Goal: Information Seeking & Learning: Learn about a topic

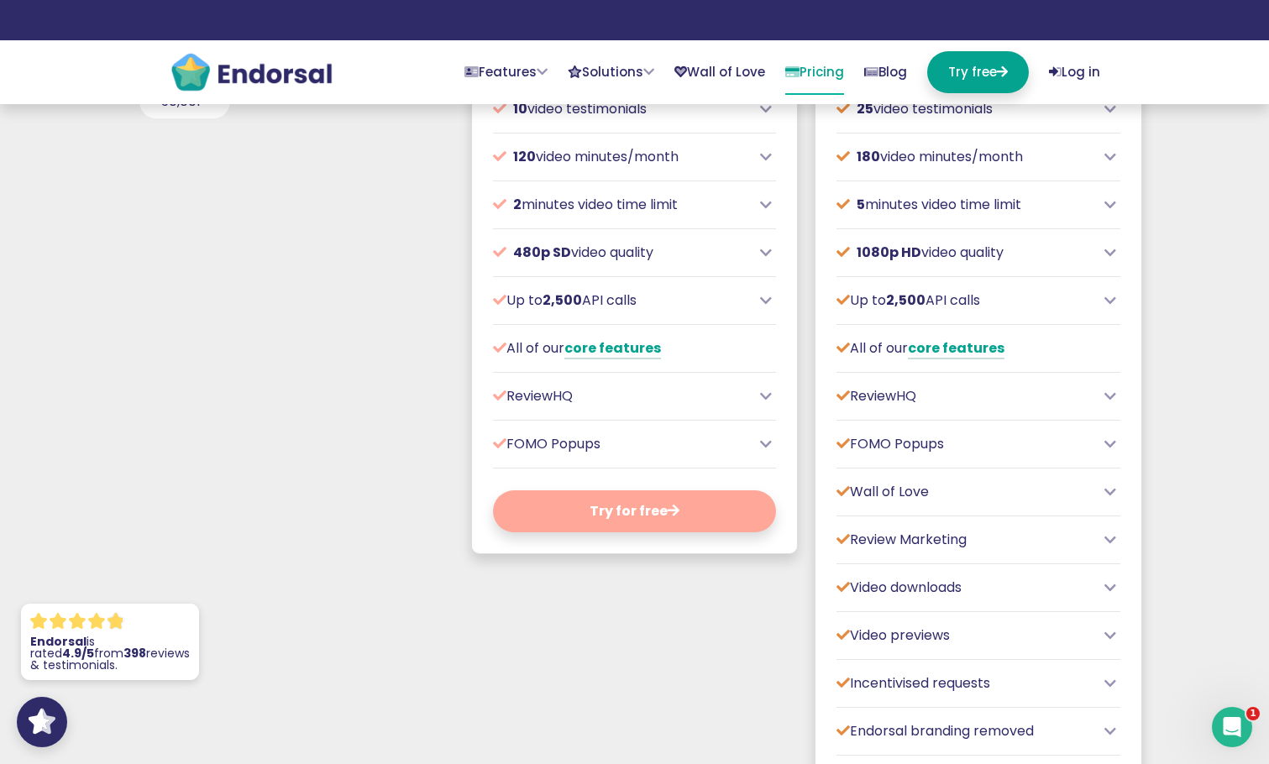
scroll to position [924, 0]
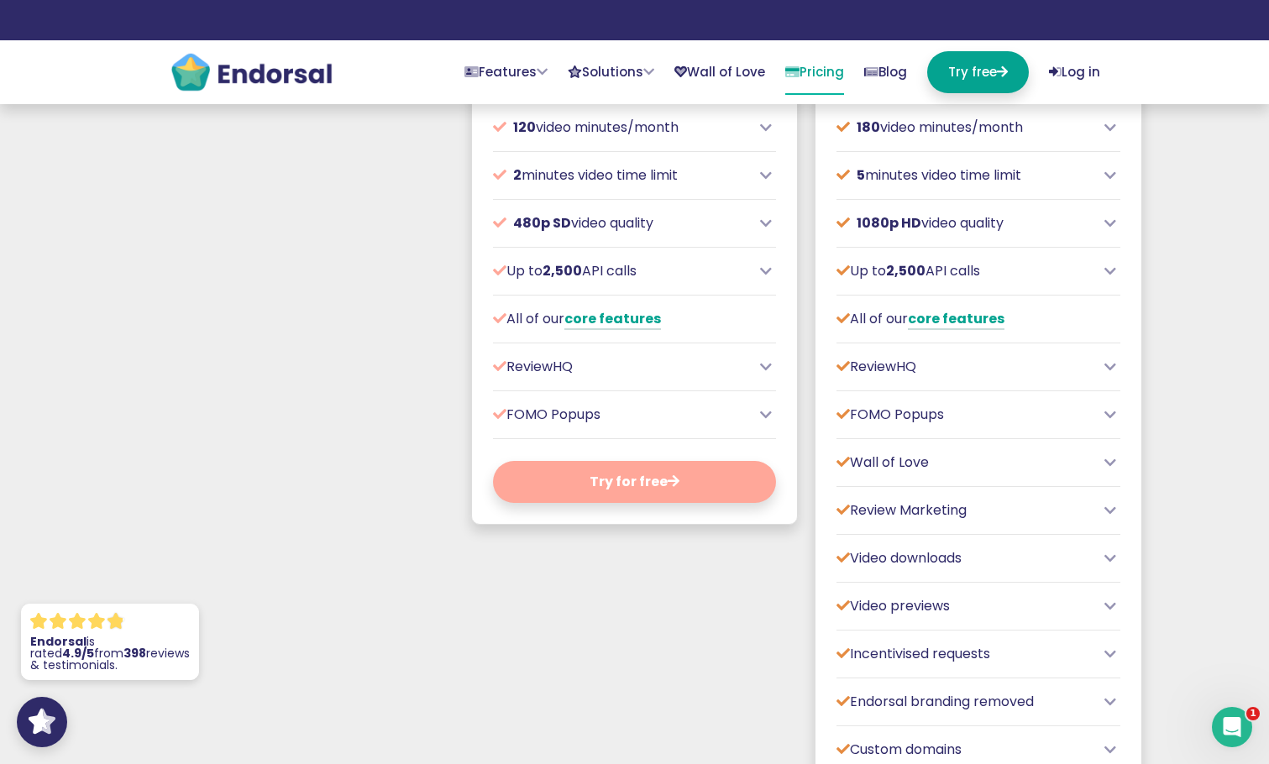
click at [766, 374] on icon at bounding box center [766, 366] width 12 height 13
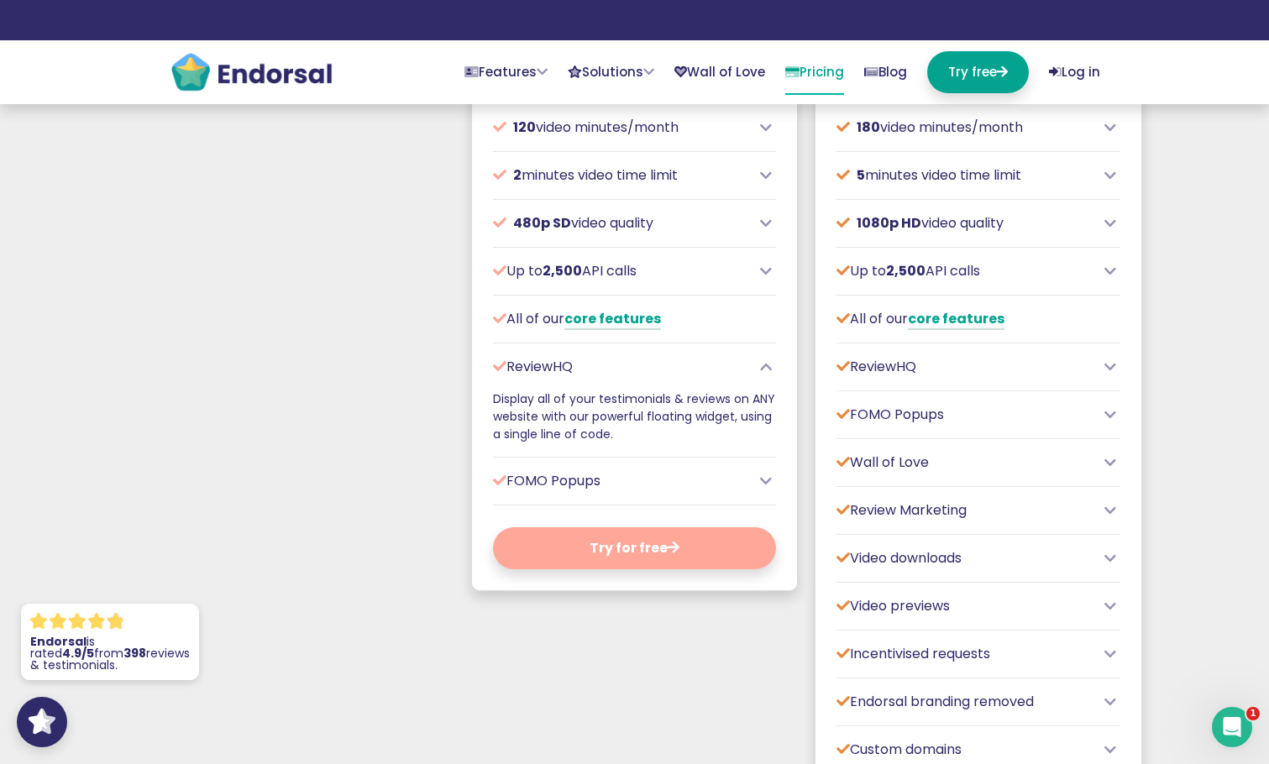
click at [766, 374] on icon at bounding box center [766, 366] width 12 height 13
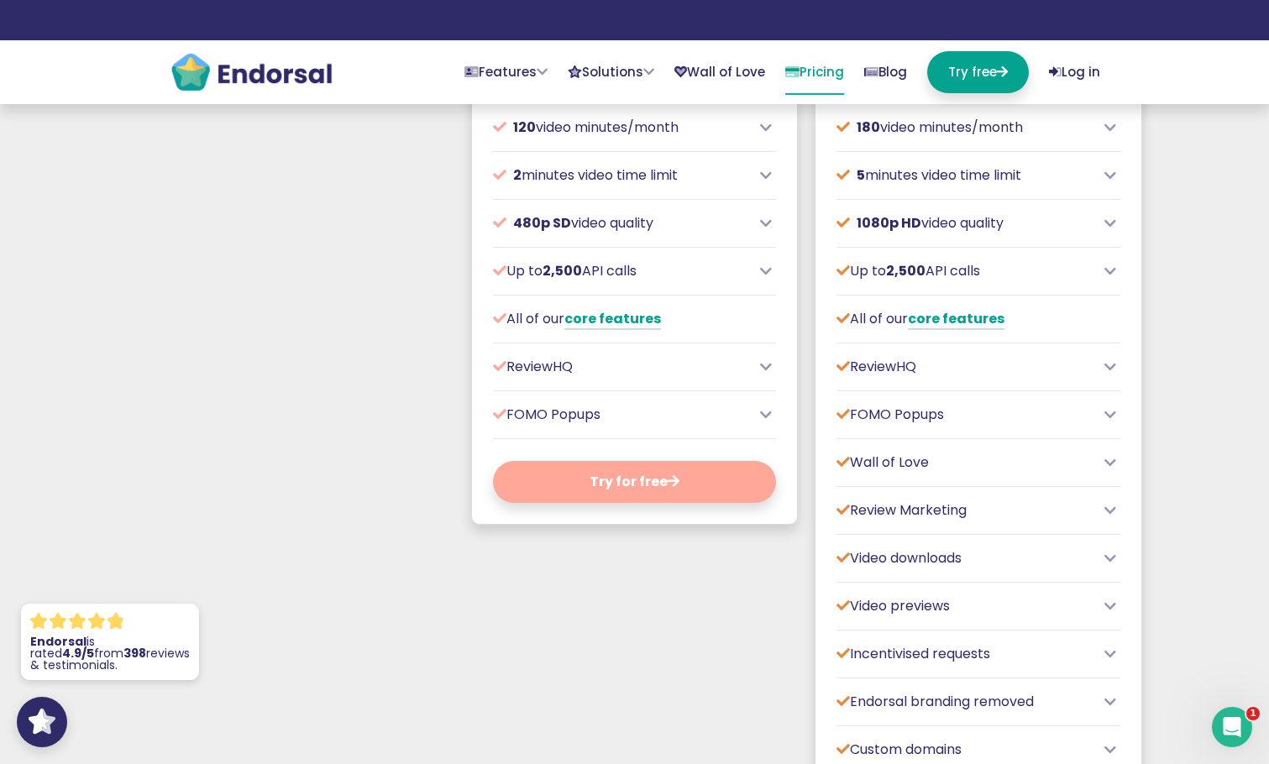
click at [764, 421] on icon at bounding box center [766, 414] width 12 height 13
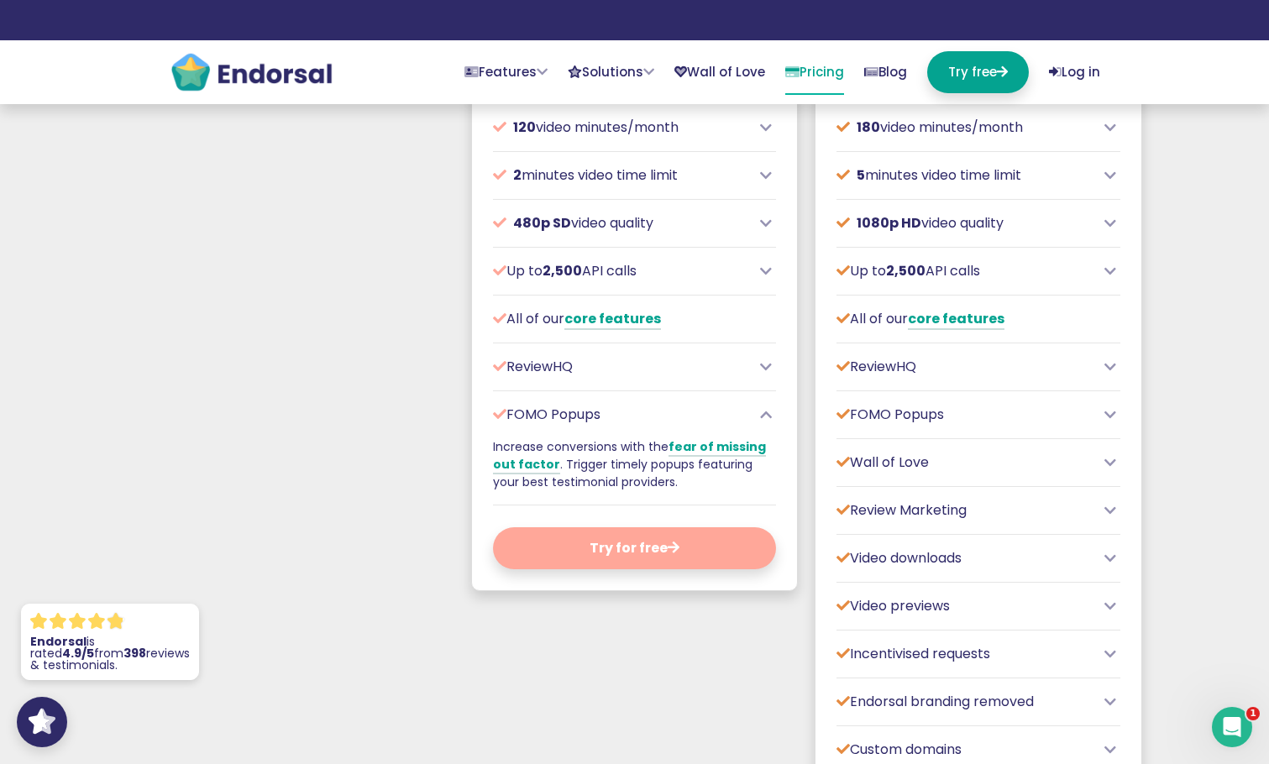
click at [764, 421] on icon at bounding box center [766, 414] width 12 height 13
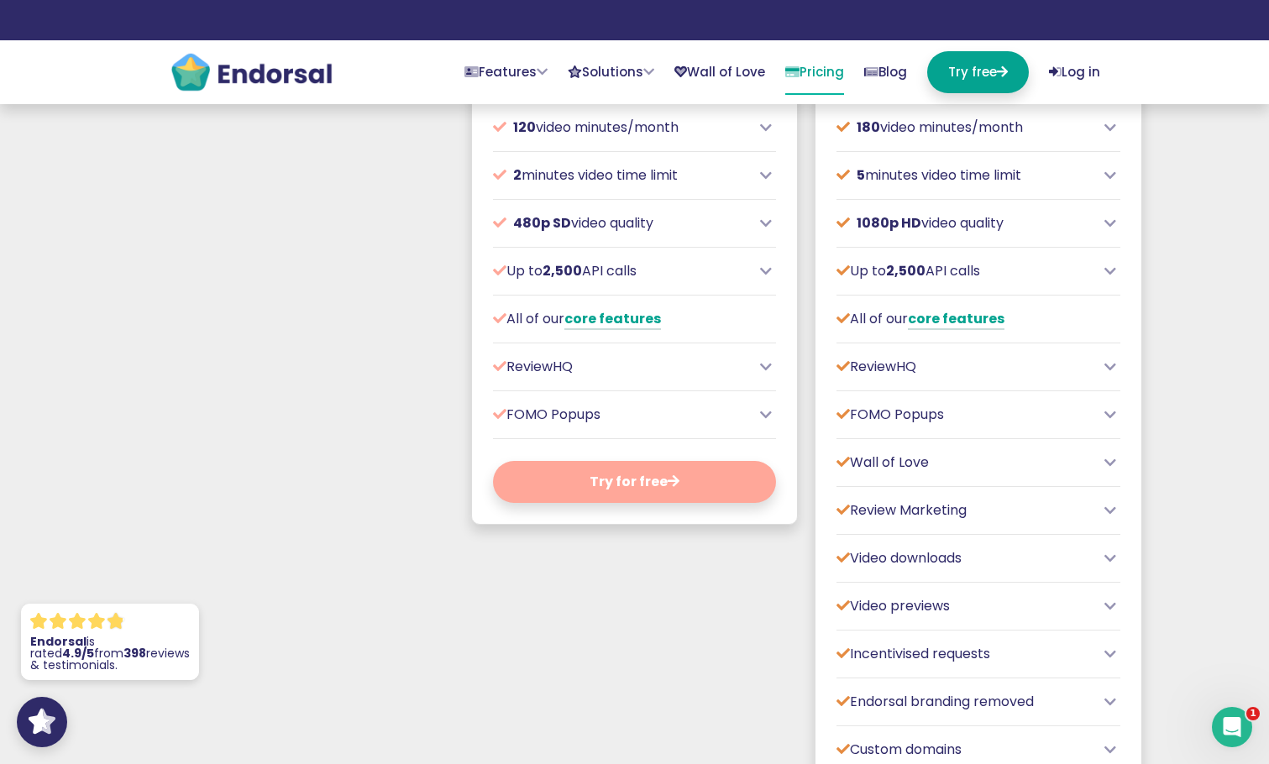
click at [765, 278] on icon at bounding box center [766, 270] width 12 height 13
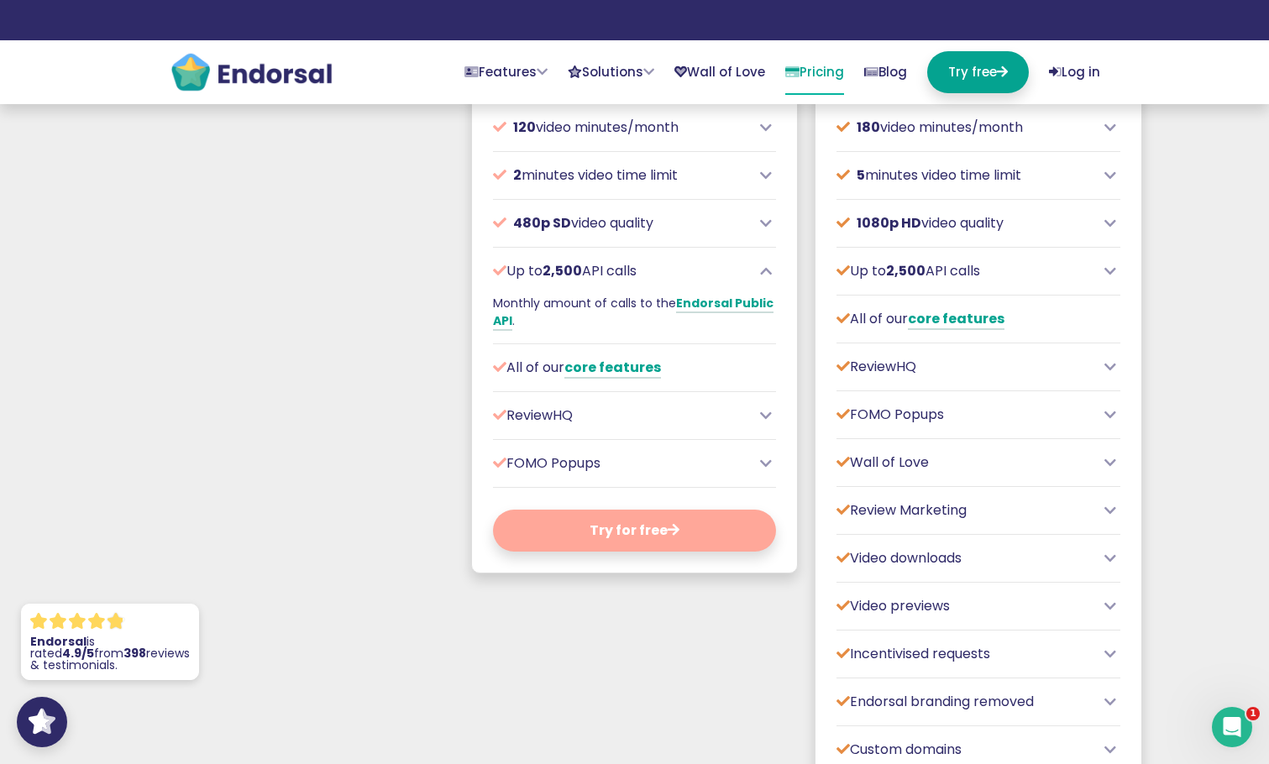
click at [765, 278] on icon at bounding box center [766, 270] width 12 height 13
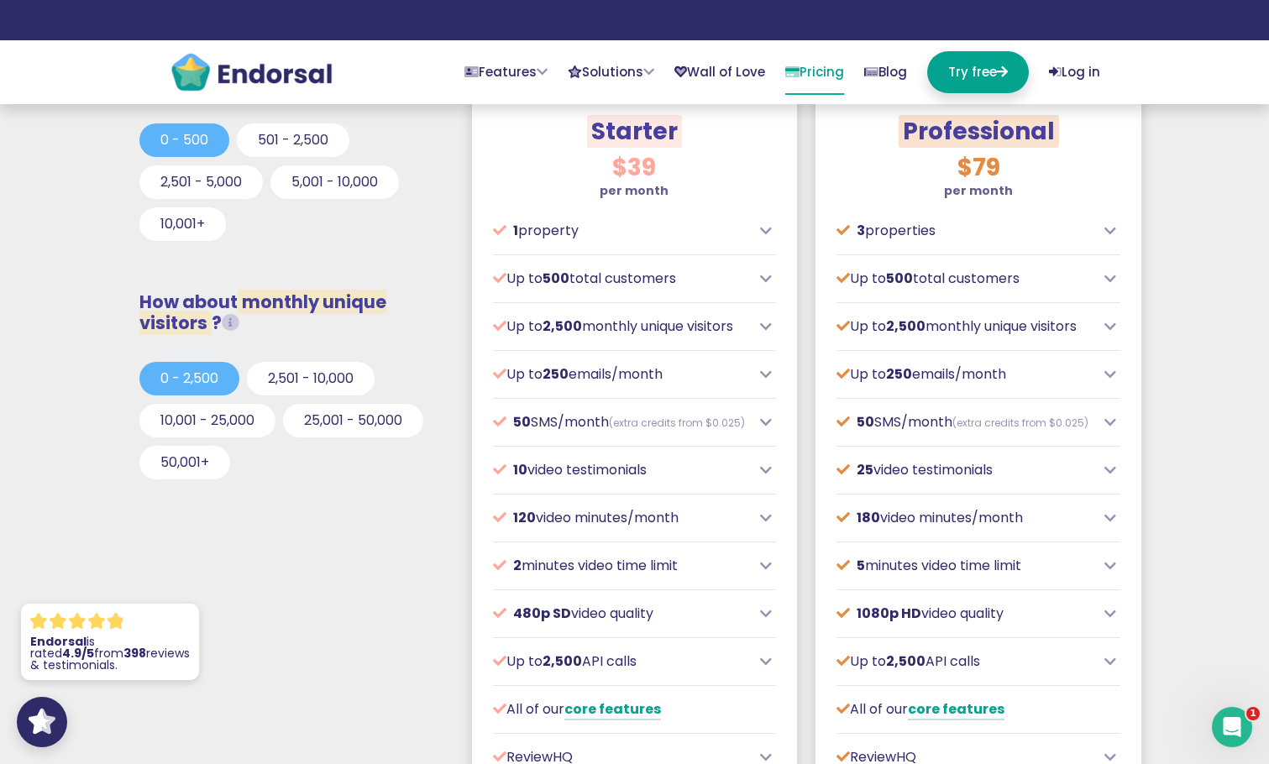
scroll to position [504, 0]
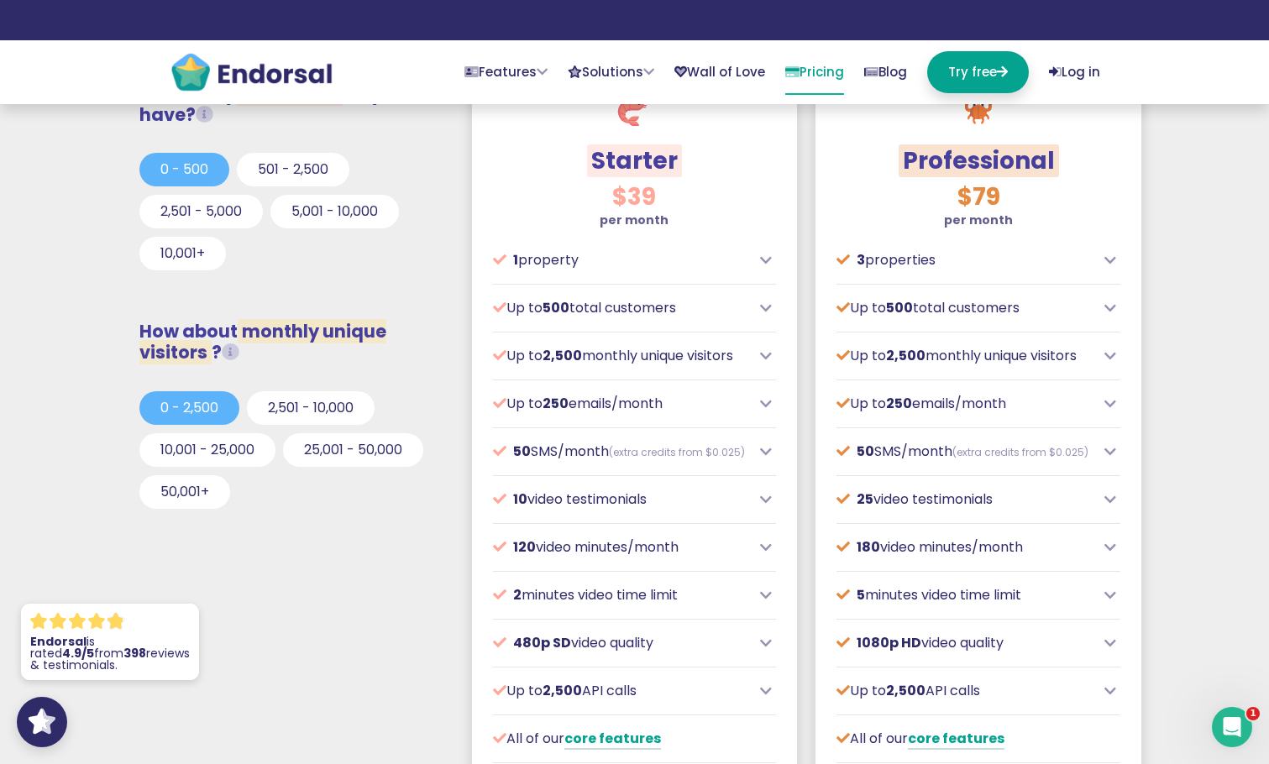
click at [1113, 256] on icon at bounding box center [1110, 260] width 12 height 13
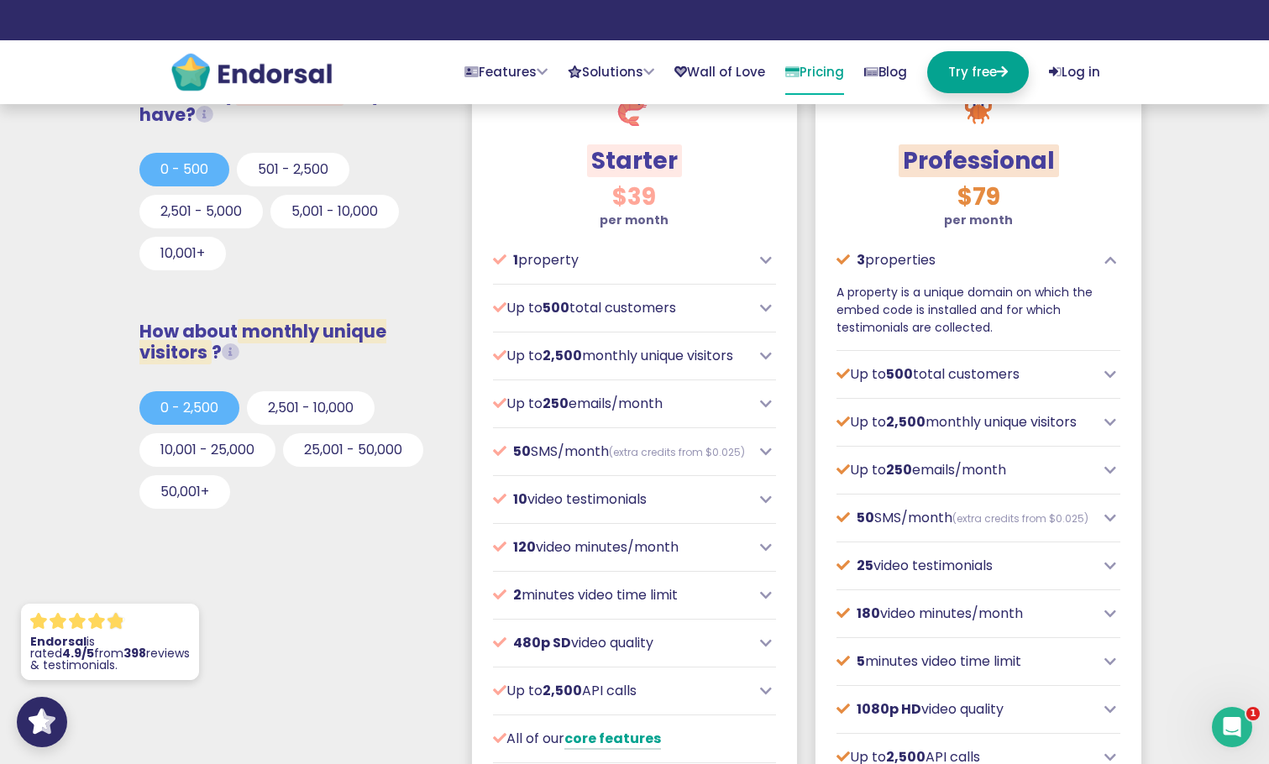
click at [1113, 256] on icon at bounding box center [1110, 260] width 12 height 13
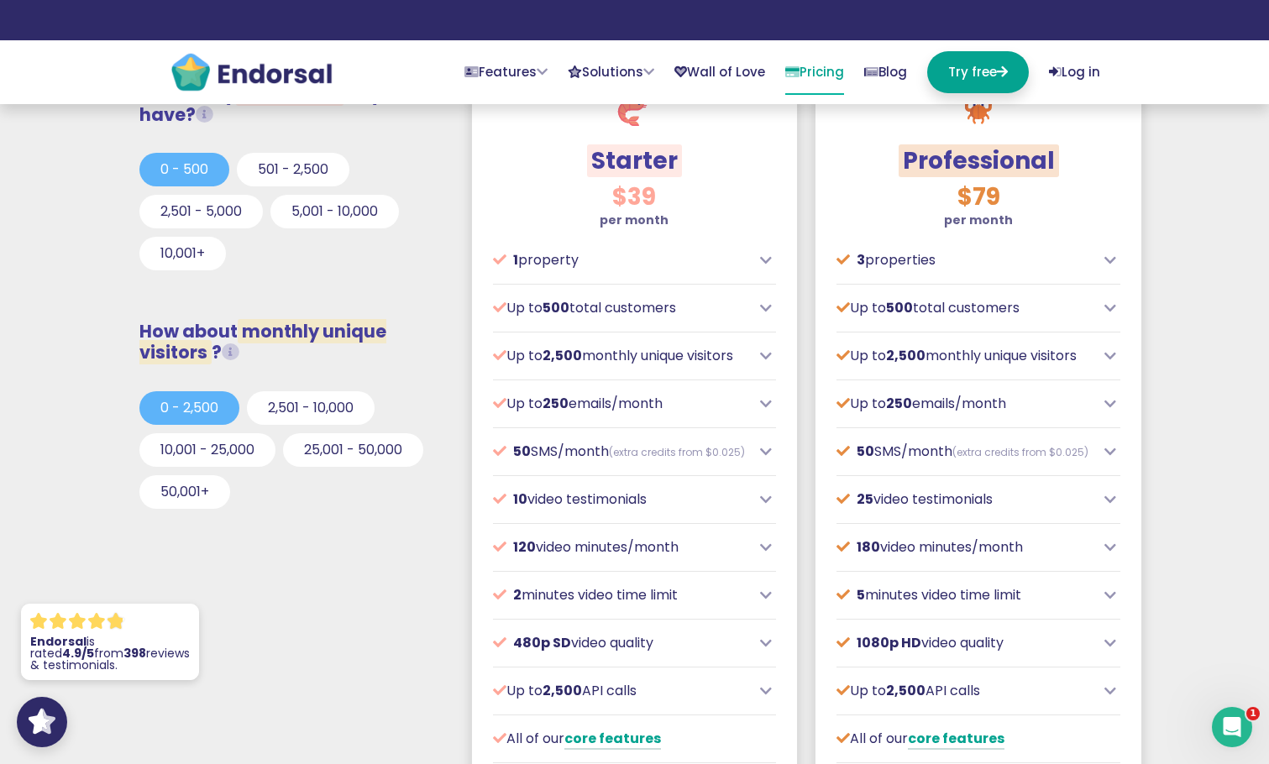
click at [1105, 307] on icon at bounding box center [1110, 307] width 12 height 13
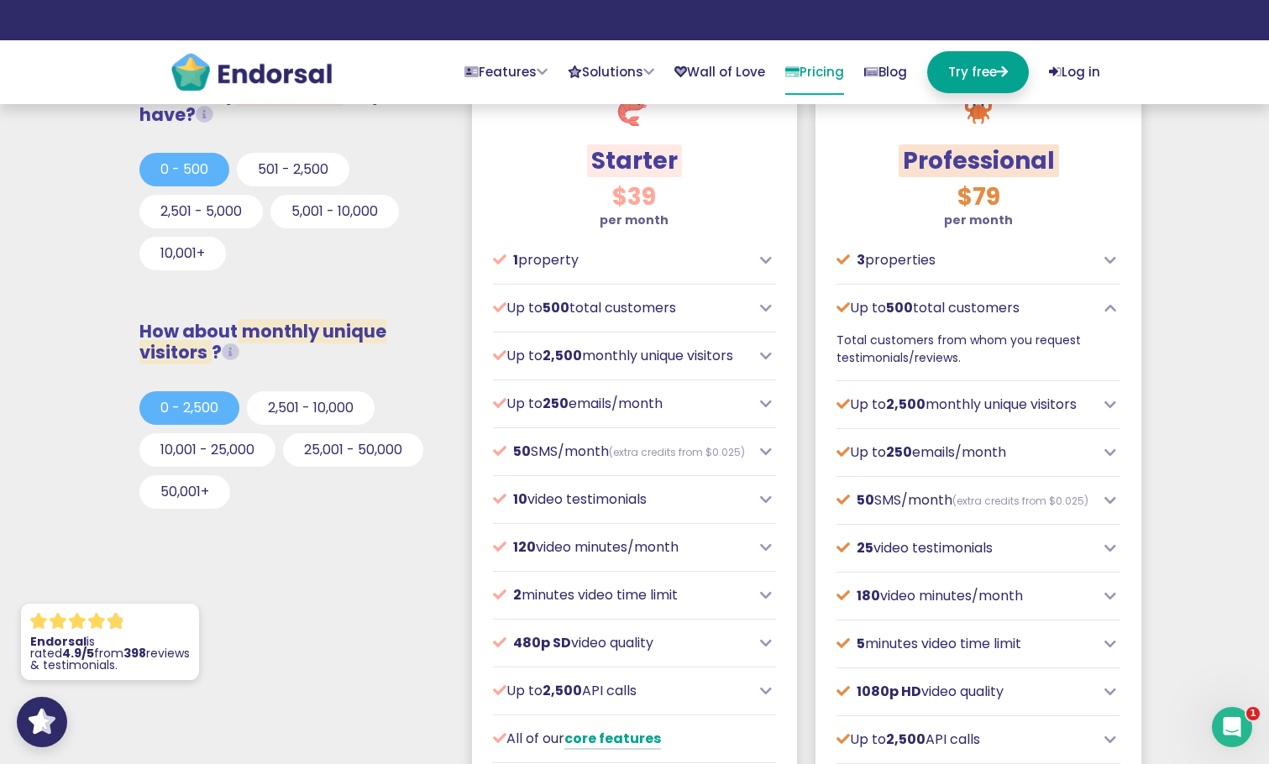
click at [1105, 307] on icon at bounding box center [1110, 307] width 12 height 13
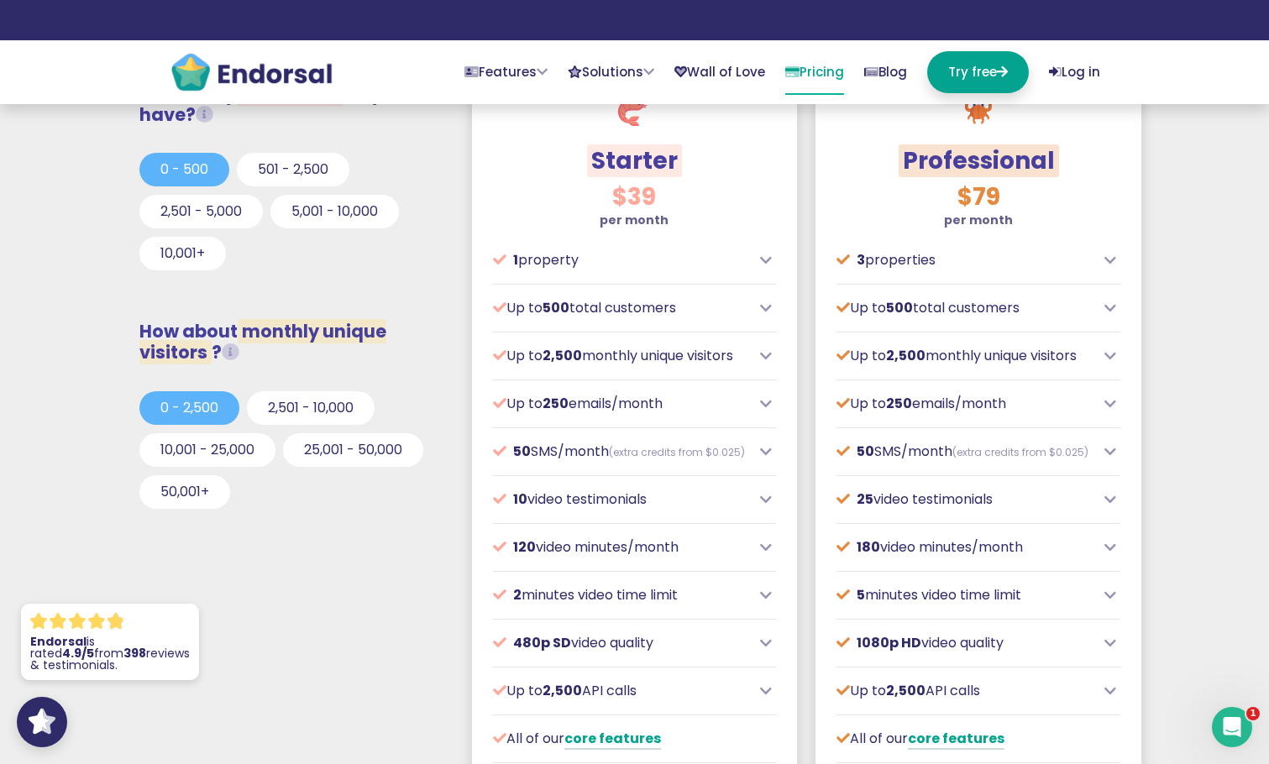
click at [1113, 361] on icon at bounding box center [1110, 355] width 12 height 13
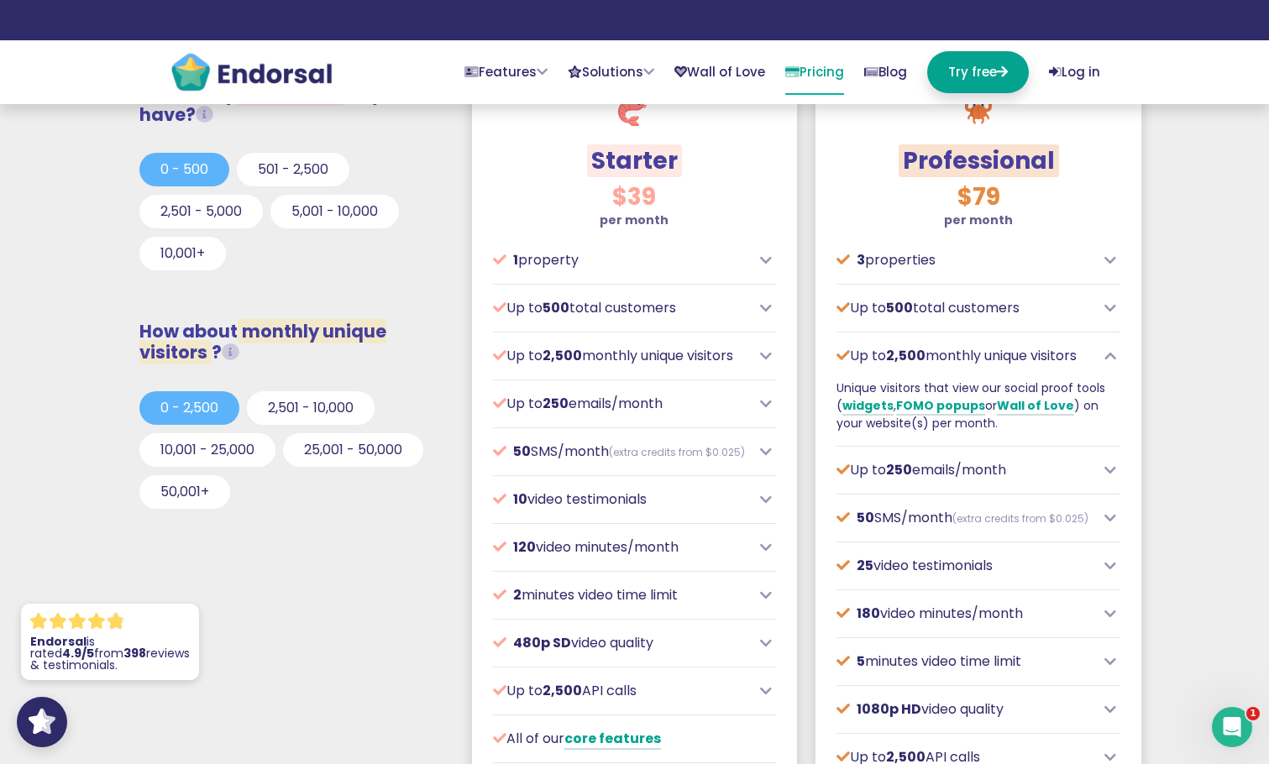
click at [1113, 362] on icon at bounding box center [1110, 355] width 12 height 13
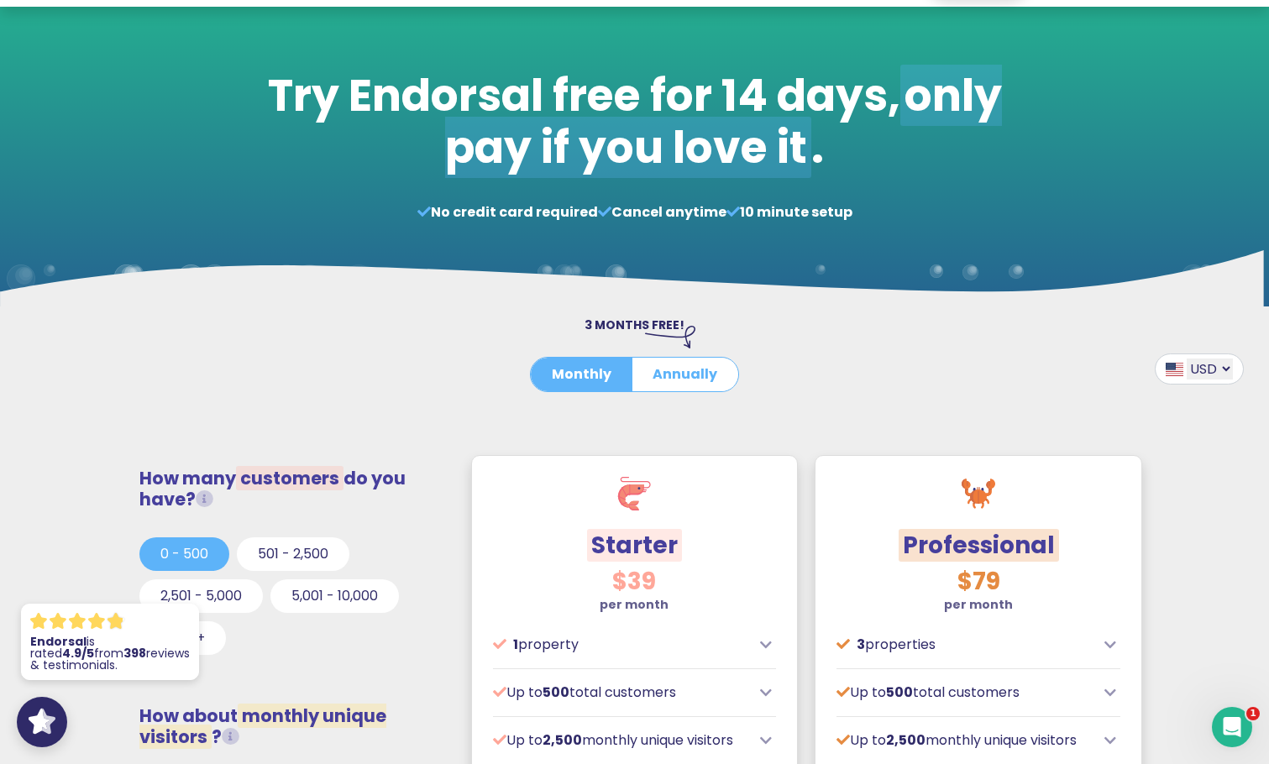
scroll to position [0, 0]
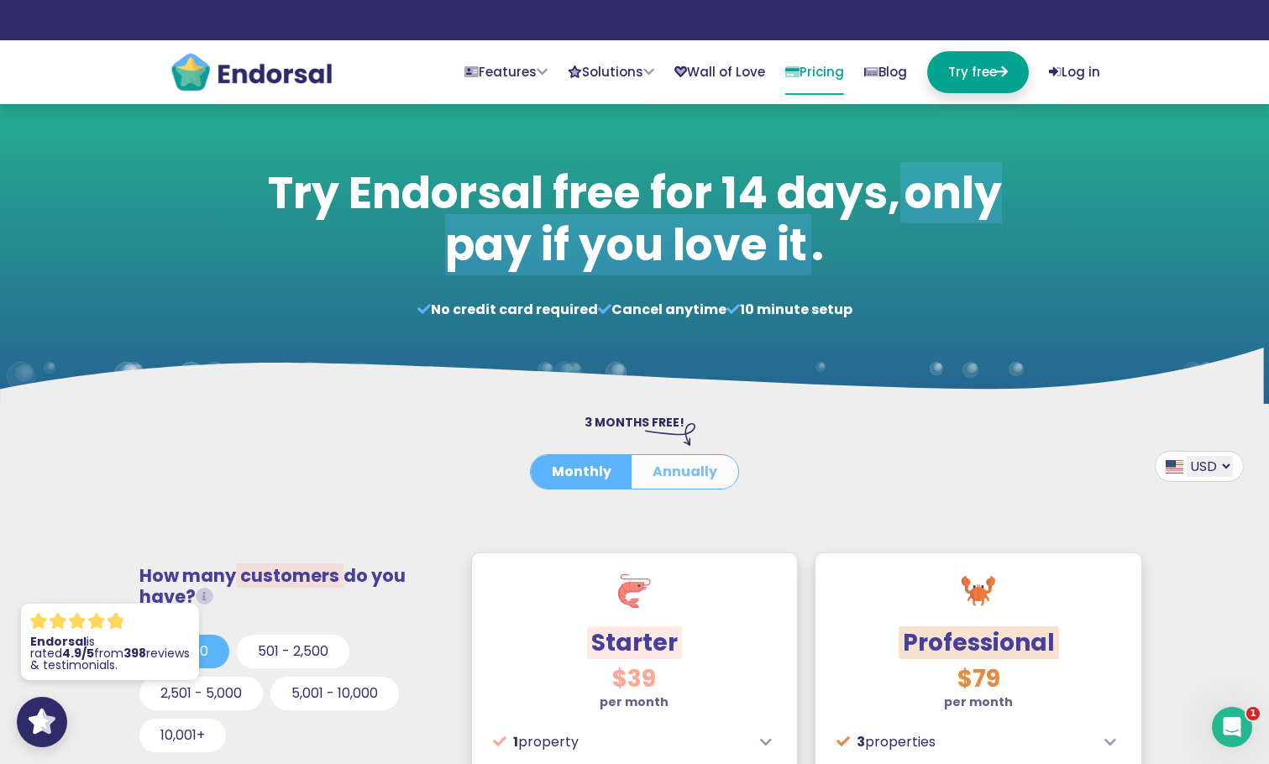
click at [704, 474] on button "Annually" at bounding box center [684, 472] width 107 height 34
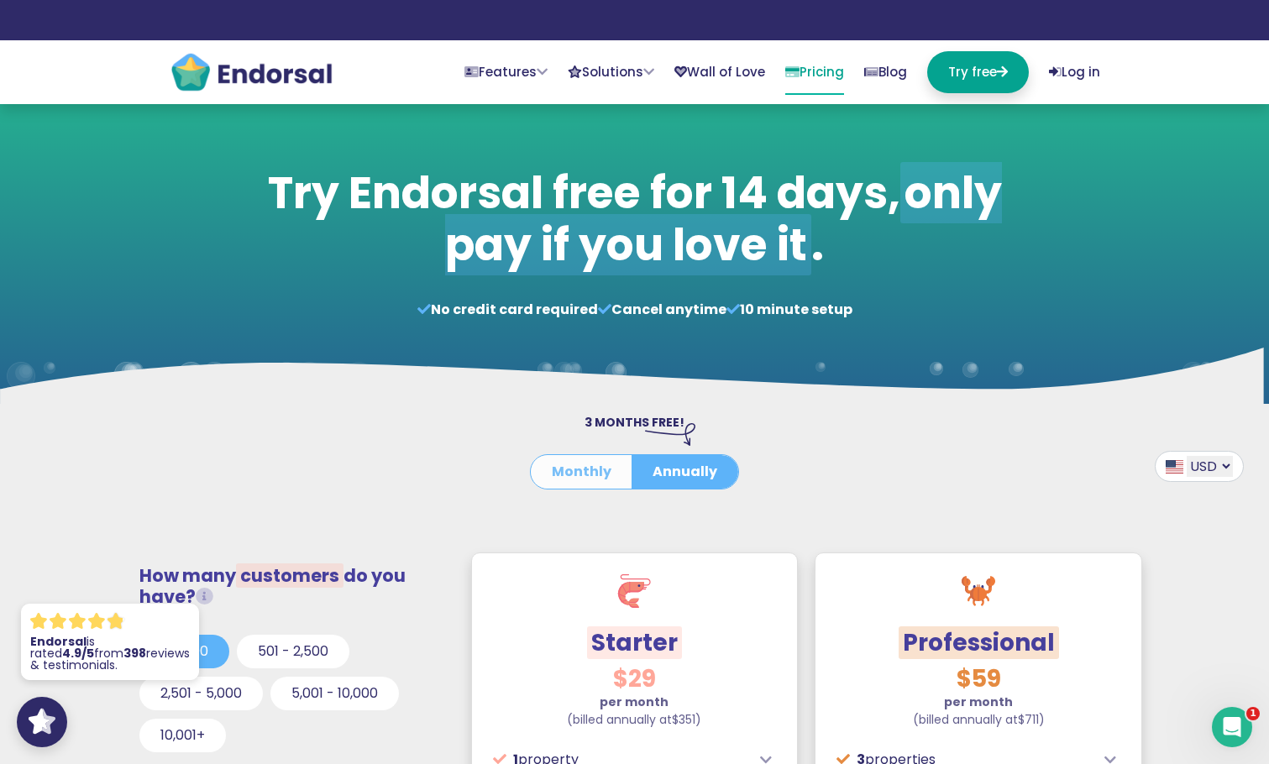
click at [584, 471] on button "Monthly" at bounding box center [582, 472] width 102 height 34
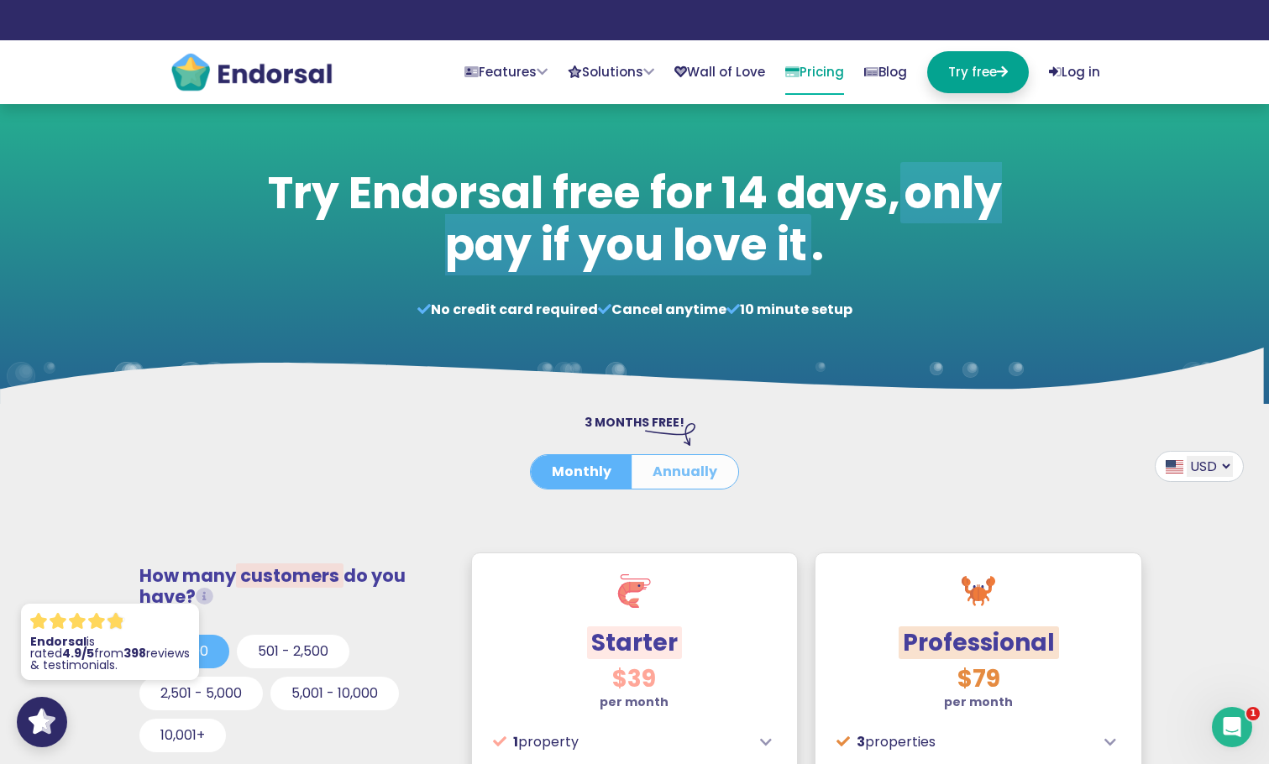
click at [693, 463] on button "Annually" at bounding box center [684, 472] width 107 height 34
